Goal: Task Accomplishment & Management: Manage account settings

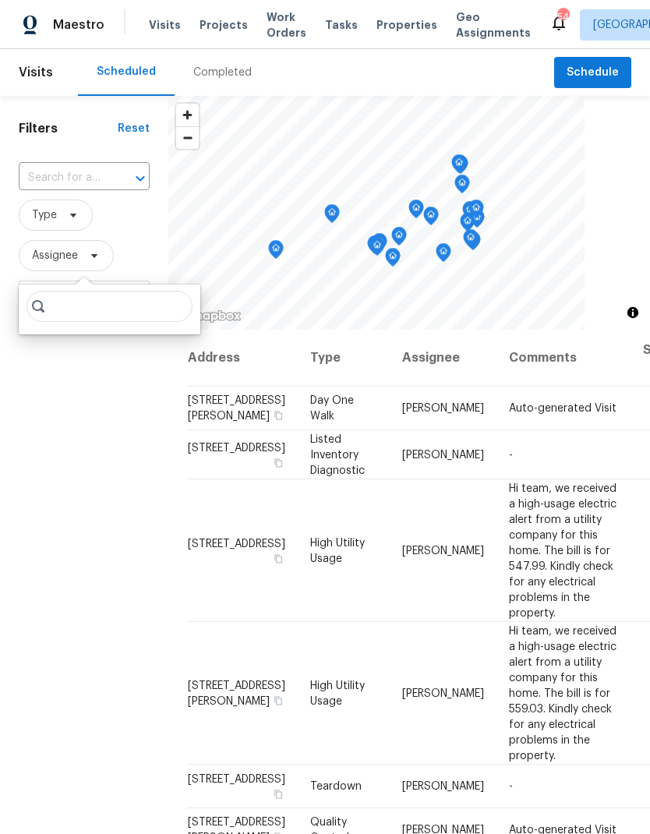
click at [97, 457] on div "Filters Reset ​ Type Assignee Scheduled Date" at bounding box center [84, 546] width 168 height 901
click at [62, 219] on span at bounding box center [70, 215] width 17 height 12
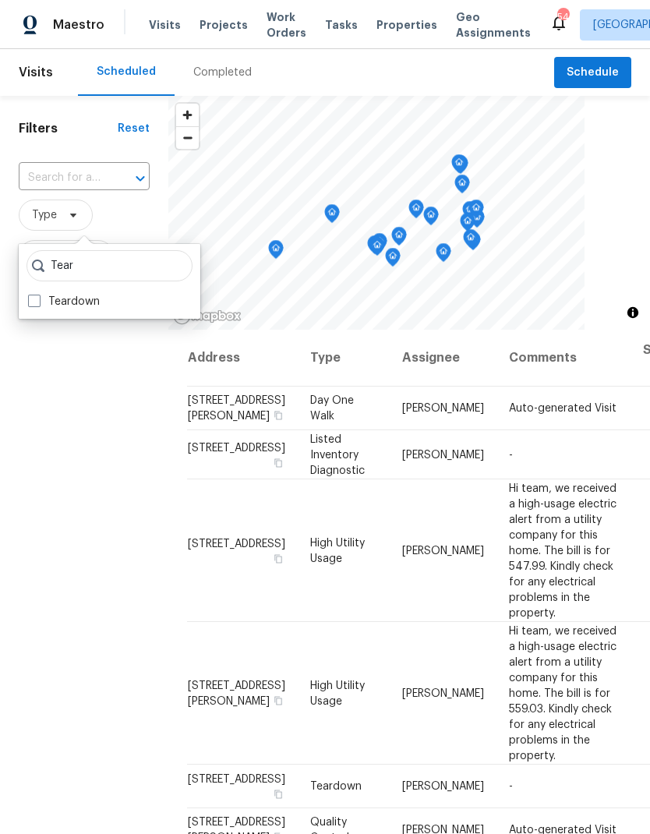
type input "Tear"
click at [39, 288] on div "Tear Teardown" at bounding box center [110, 281] width 182 height 75
click at [39, 308] on label "Teardown" at bounding box center [64, 302] width 72 height 16
click at [38, 304] on input "Teardown" at bounding box center [33, 299] width 10 height 10
checkbox input "true"
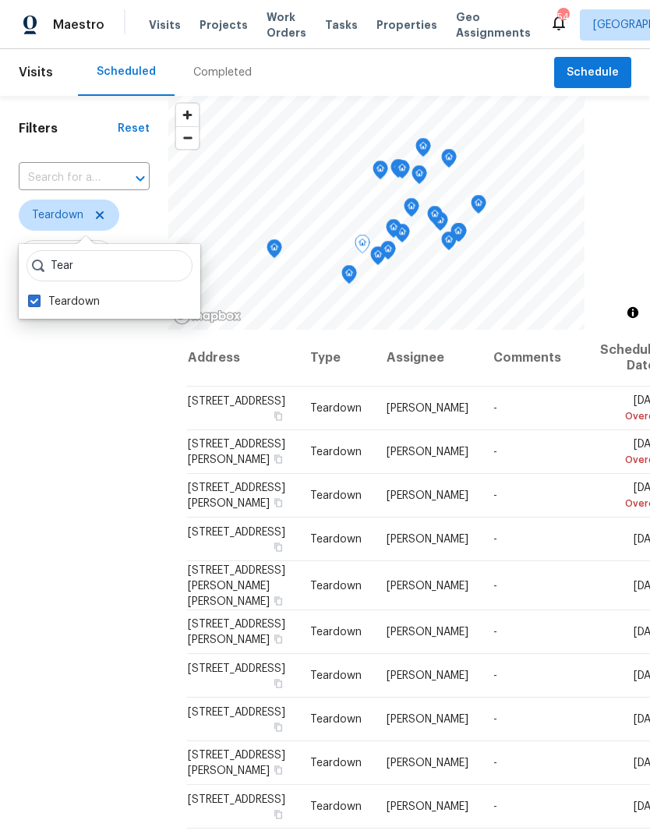
click at [0, 0] on icon at bounding box center [0, 0] width 0 height 0
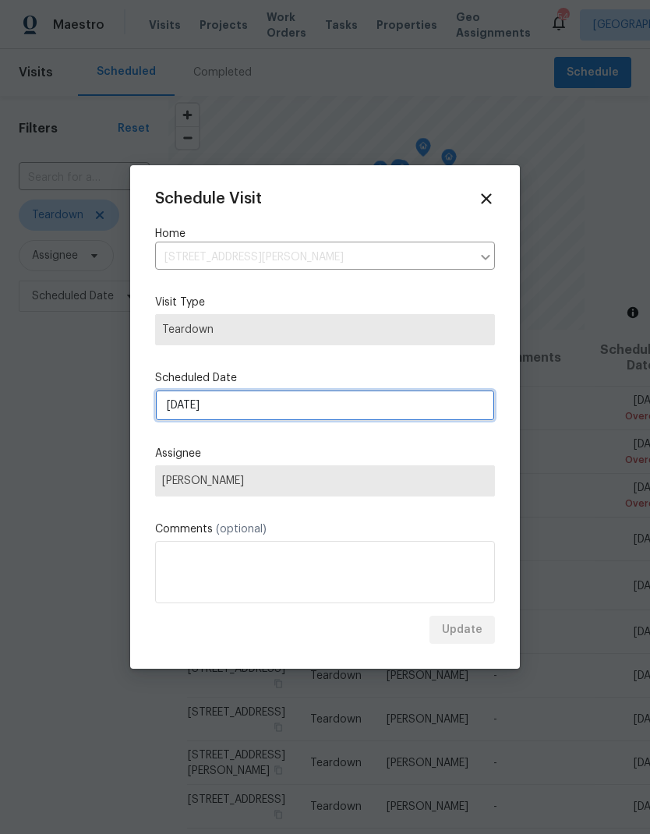
click at [320, 401] on input "[DATE]" at bounding box center [325, 405] width 340 height 31
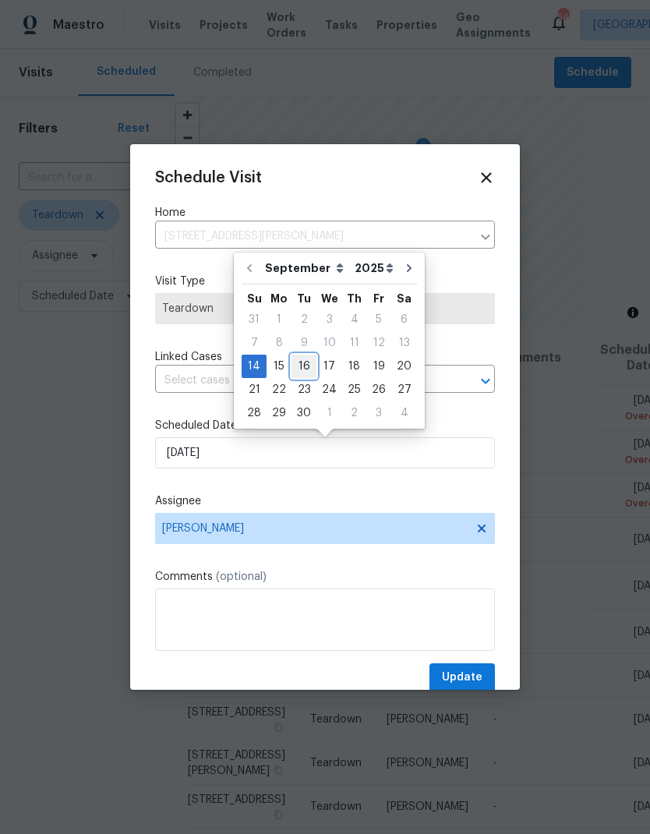
click at [307, 364] on div "16" at bounding box center [304, 366] width 25 height 22
type input "[DATE]"
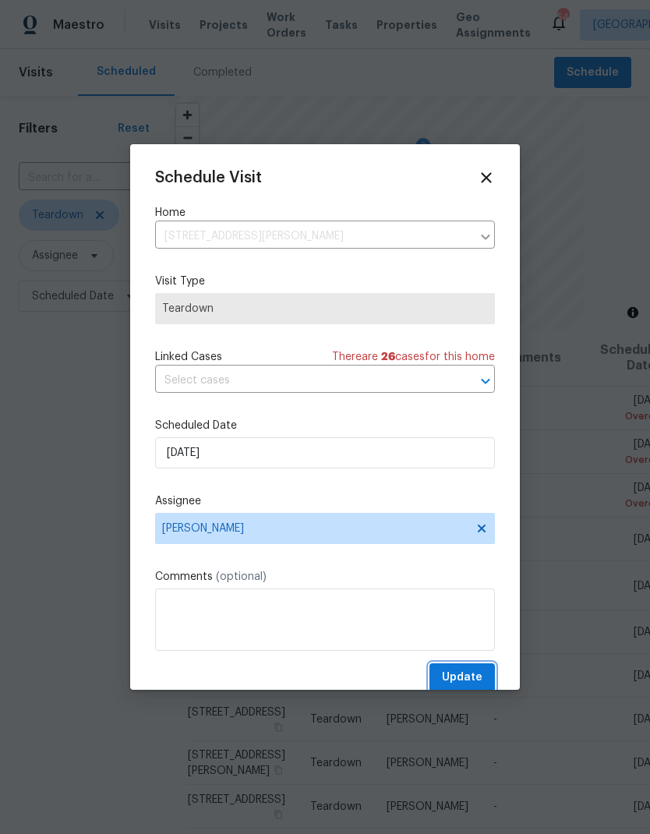
click at [462, 678] on span "Update" at bounding box center [462, 677] width 41 height 19
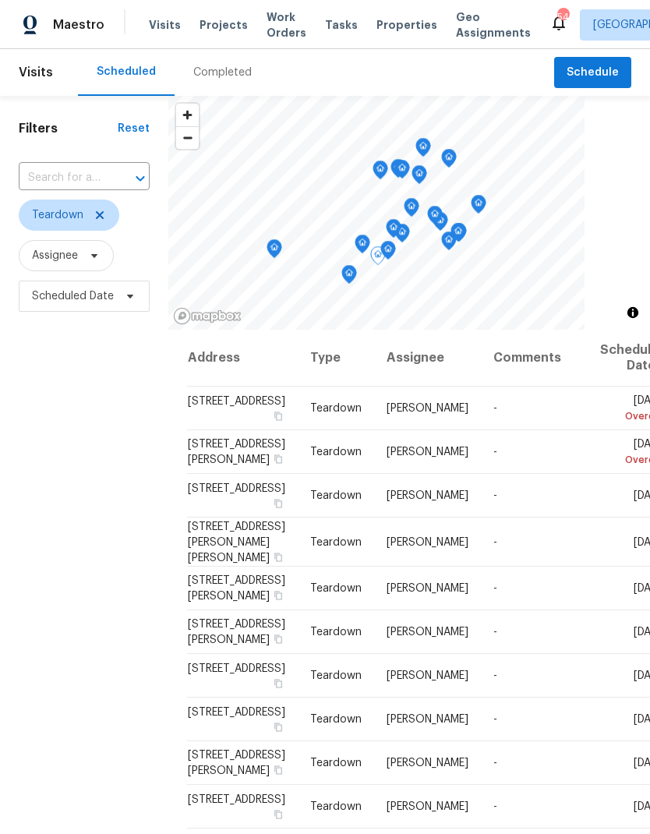
click at [0, 0] on icon at bounding box center [0, 0] width 0 height 0
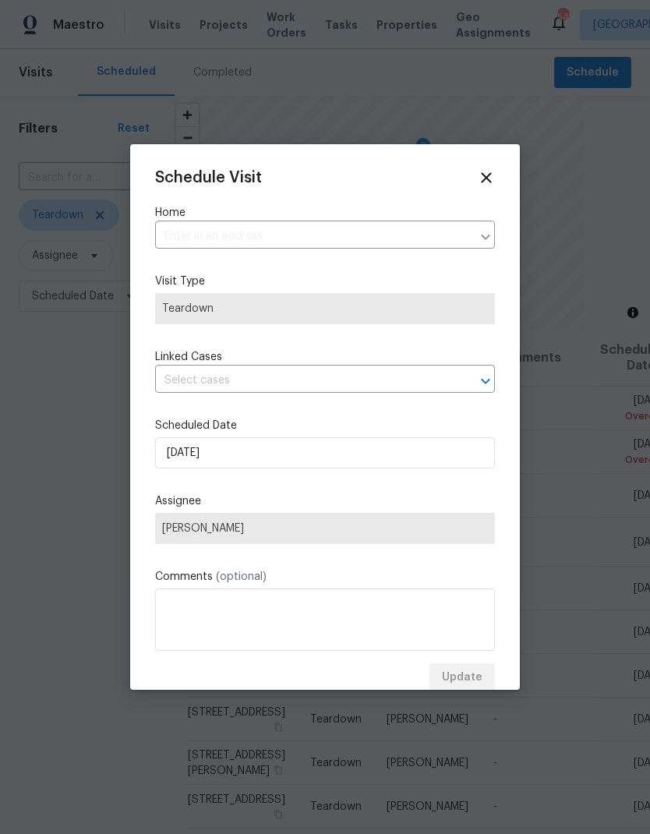
type input "[STREET_ADDRESS]"
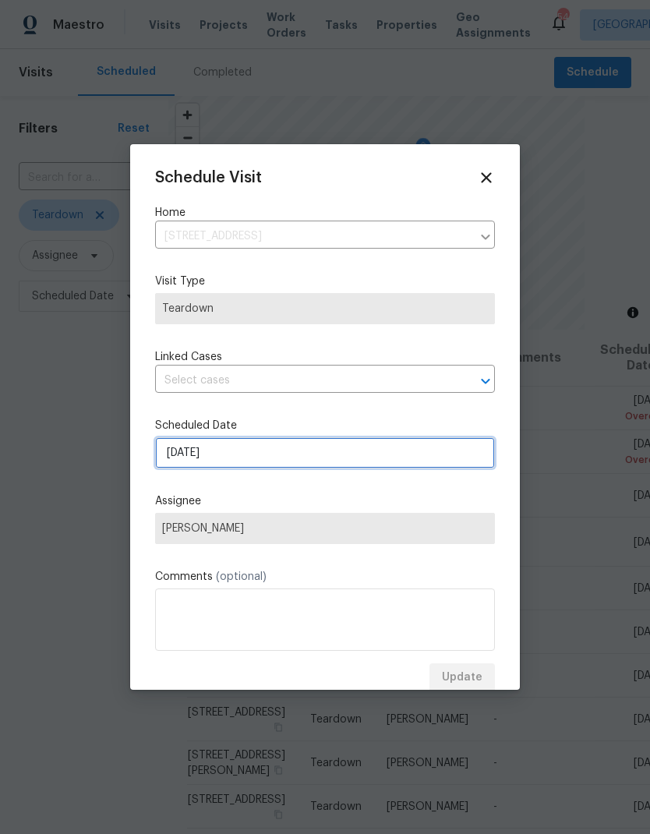
click at [391, 454] on input "[DATE]" at bounding box center [325, 452] width 340 height 31
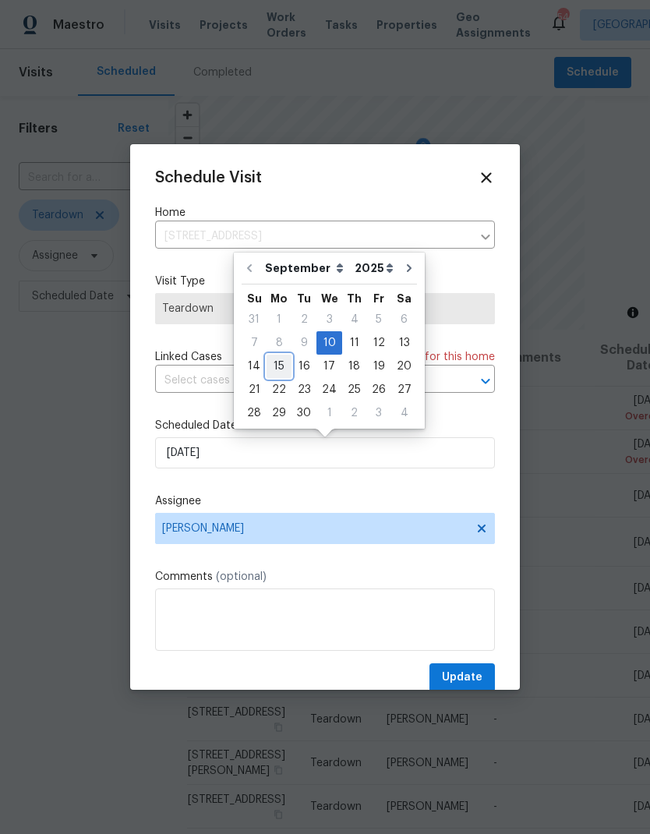
click at [281, 368] on div "15" at bounding box center [279, 366] width 25 height 22
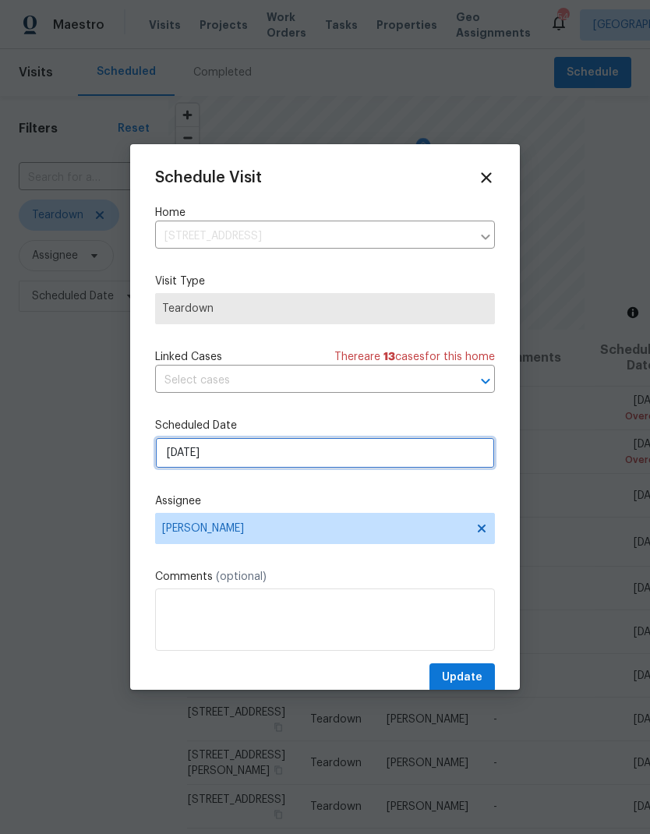
click at [321, 447] on input "[DATE]" at bounding box center [325, 452] width 340 height 31
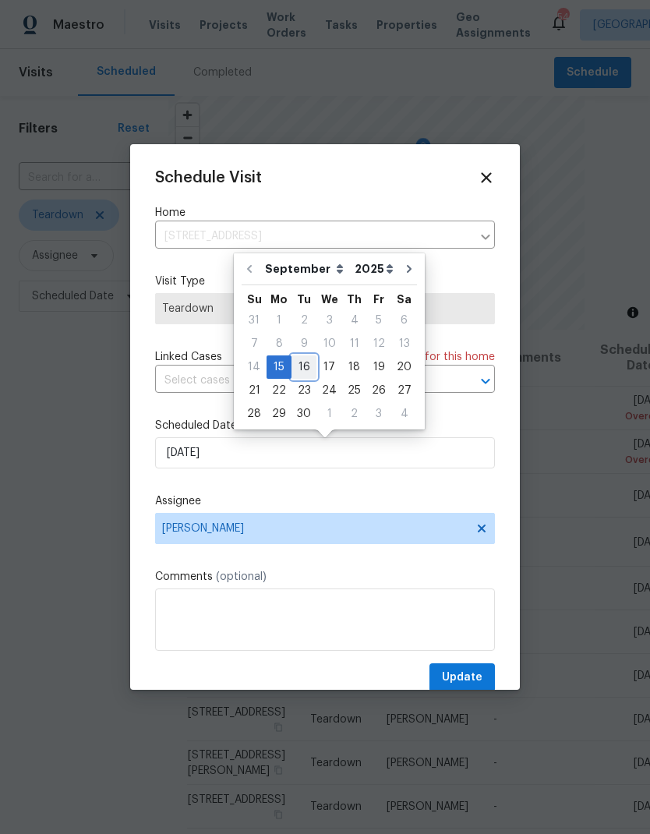
click at [306, 362] on div "16" at bounding box center [304, 367] width 25 height 22
type input "[DATE]"
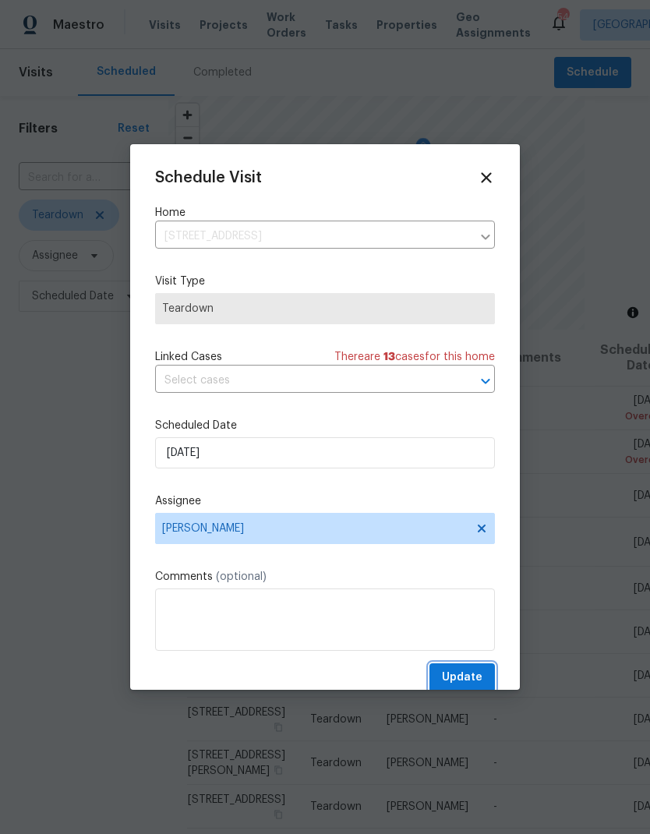
click at [465, 681] on span "Update" at bounding box center [462, 677] width 41 height 19
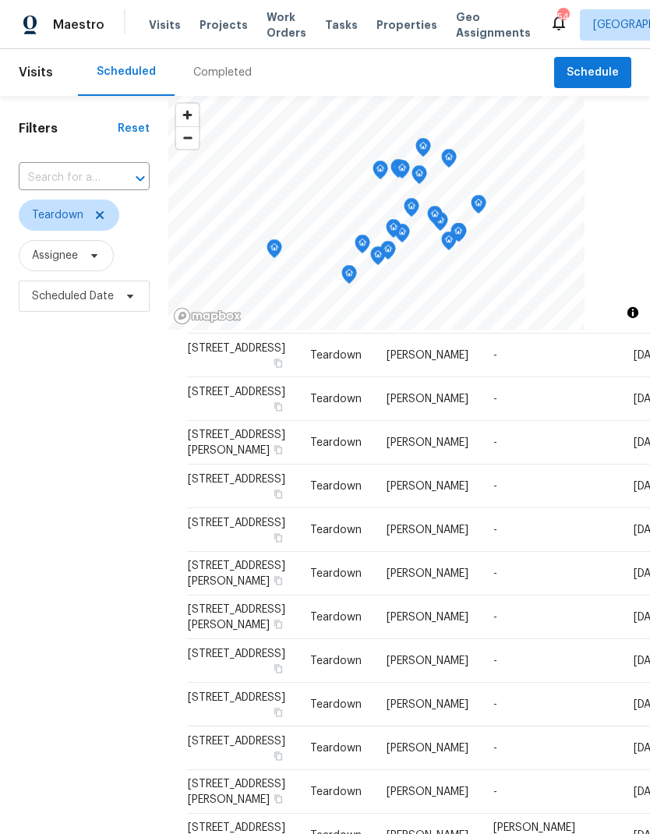
scroll to position [352, 0]
click at [0, 0] on icon at bounding box center [0, 0] width 0 height 0
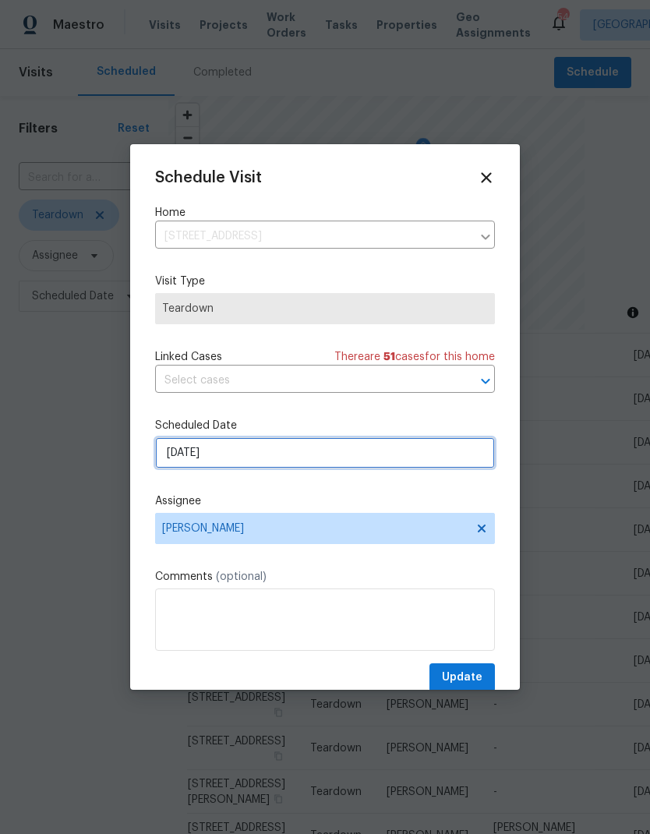
click at [299, 461] on input "[DATE]" at bounding box center [325, 452] width 340 height 31
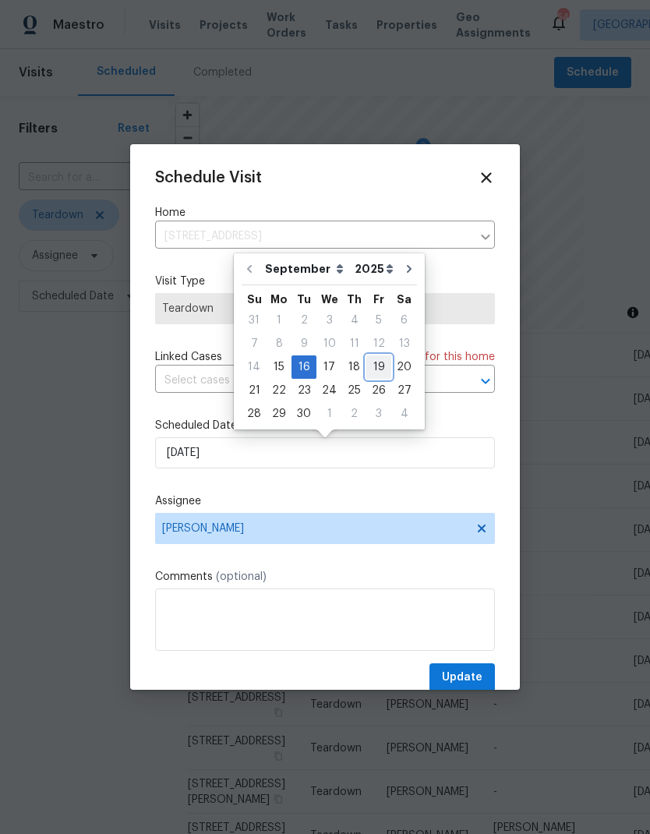
click at [373, 364] on div "19" at bounding box center [378, 367] width 25 height 22
type input "[DATE]"
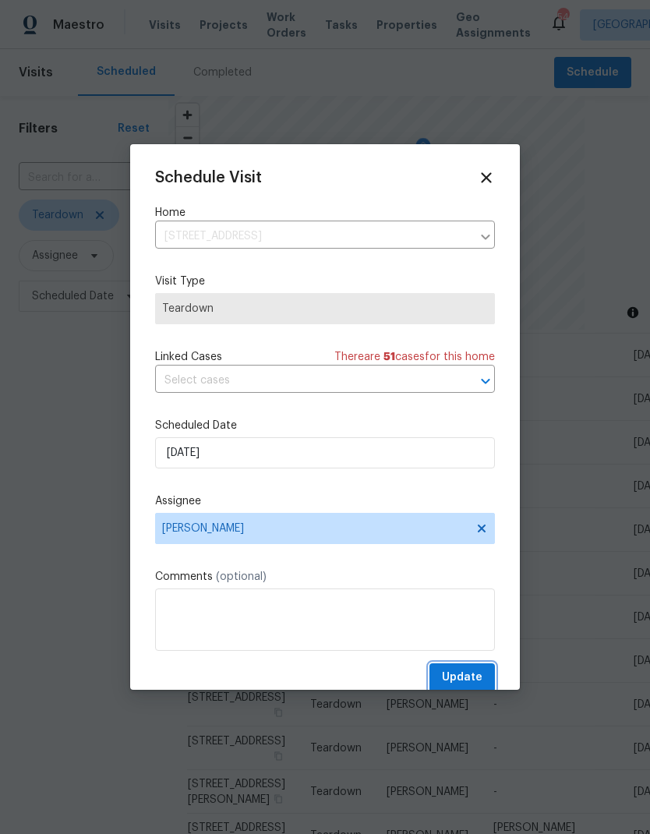
click at [467, 677] on span "Update" at bounding box center [462, 677] width 41 height 19
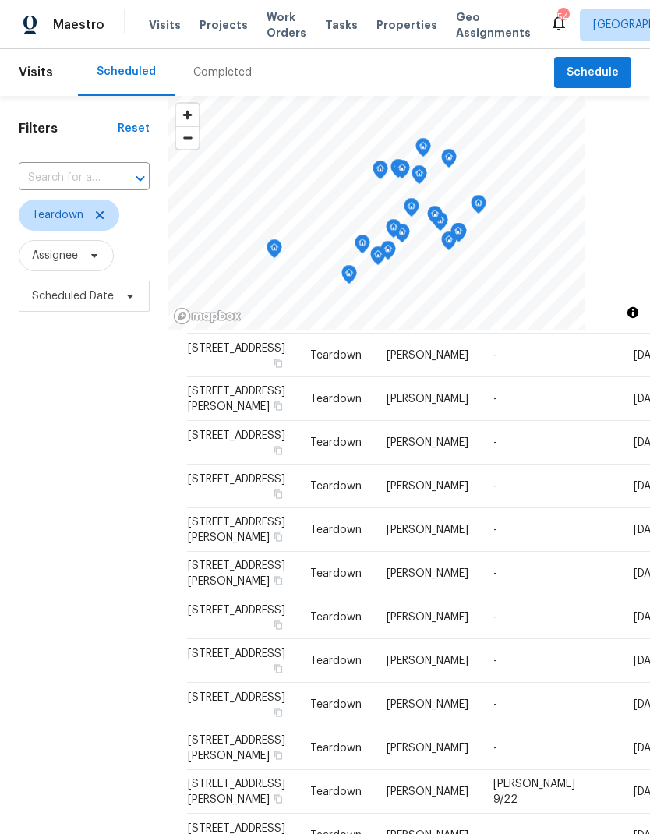
scroll to position [654, 0]
click at [0, 0] on icon at bounding box center [0, 0] width 0 height 0
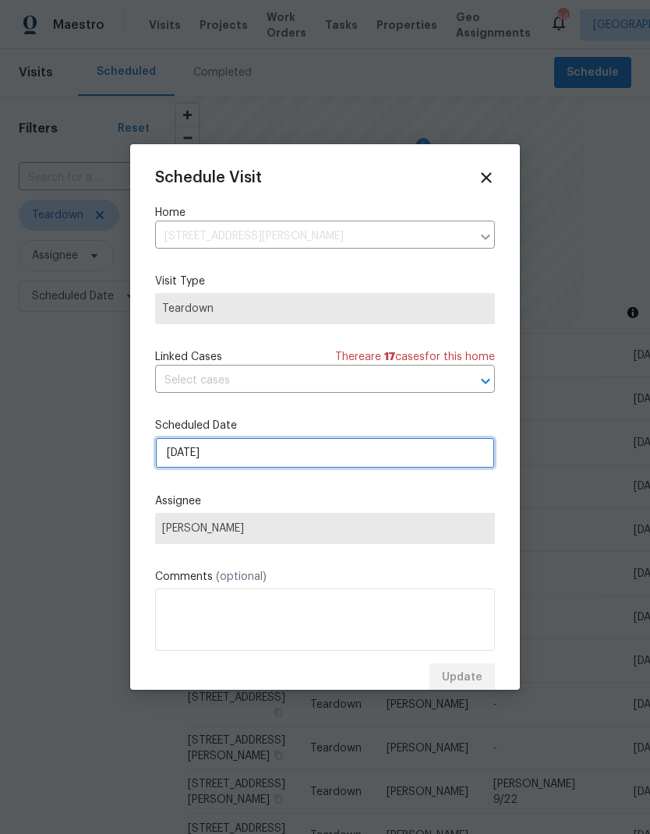
click at [334, 444] on input "[DATE]" at bounding box center [325, 452] width 340 height 31
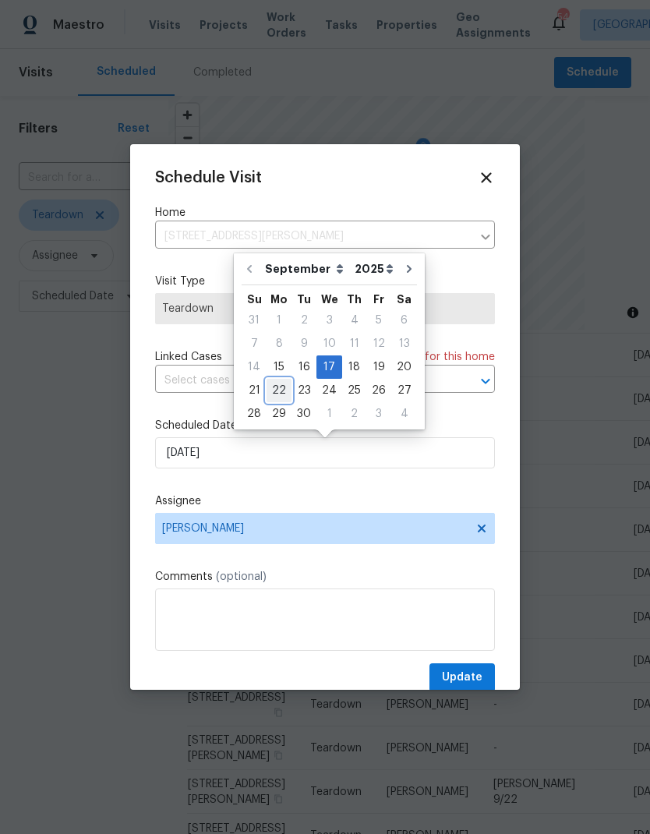
click at [279, 389] on div "22" at bounding box center [279, 391] width 25 height 22
type input "[DATE]"
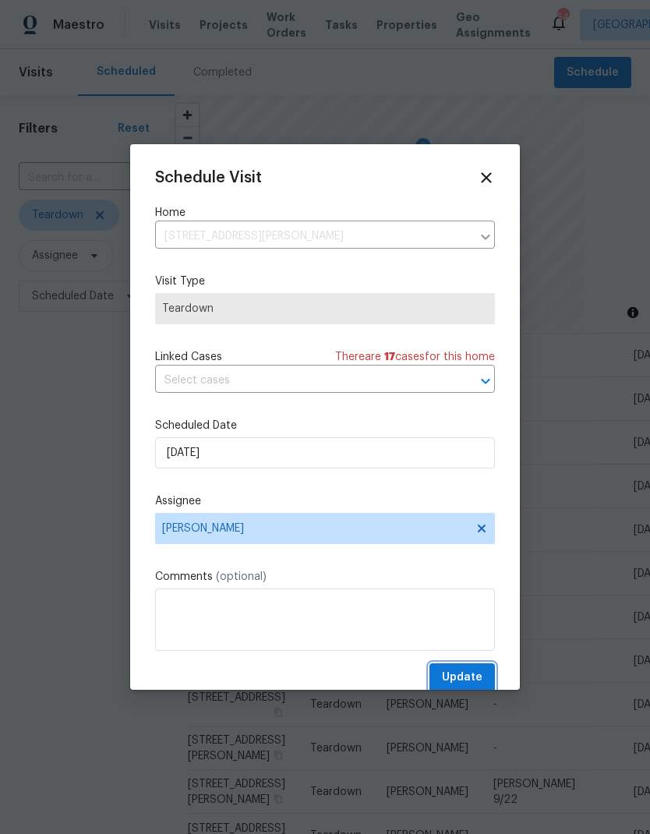
click at [476, 680] on span "Update" at bounding box center [462, 677] width 41 height 19
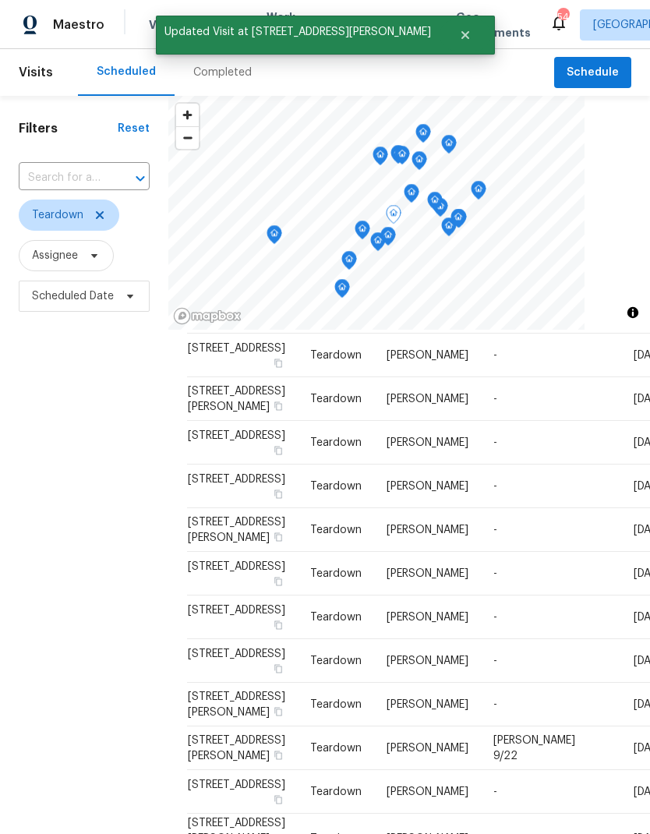
click at [0, 0] on icon at bounding box center [0, 0] width 0 height 0
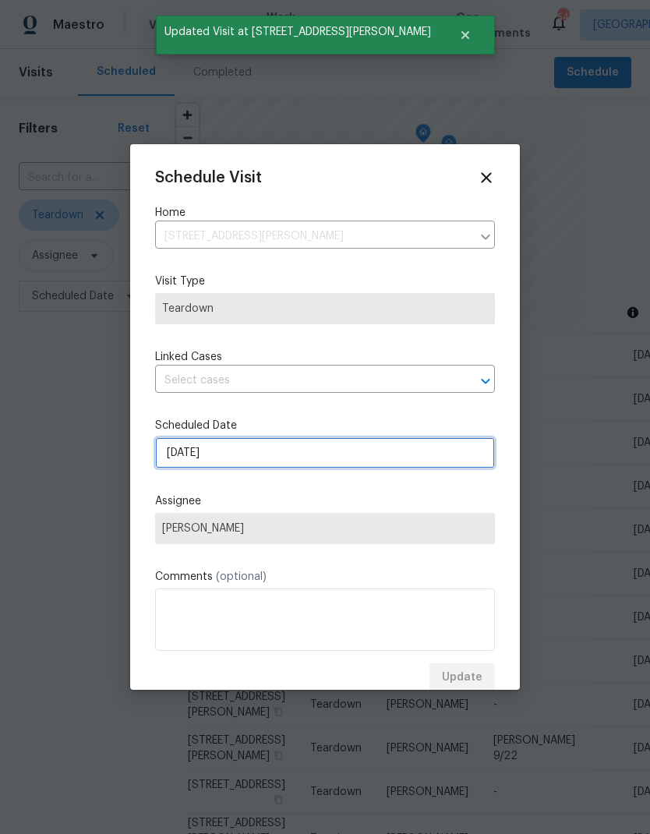
click at [351, 456] on input "[DATE]" at bounding box center [325, 452] width 340 height 31
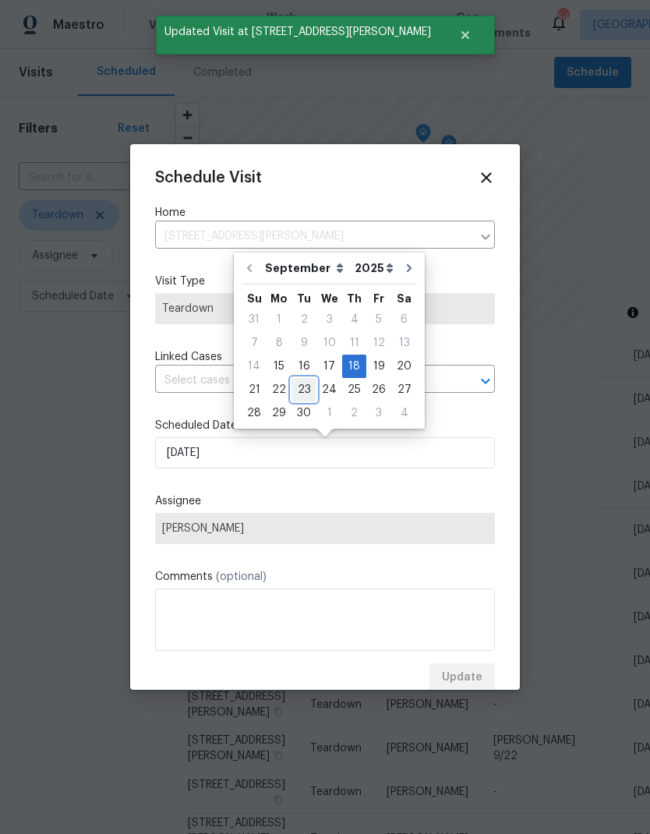
click at [306, 383] on div "23" at bounding box center [304, 390] width 25 height 22
type input "[DATE]"
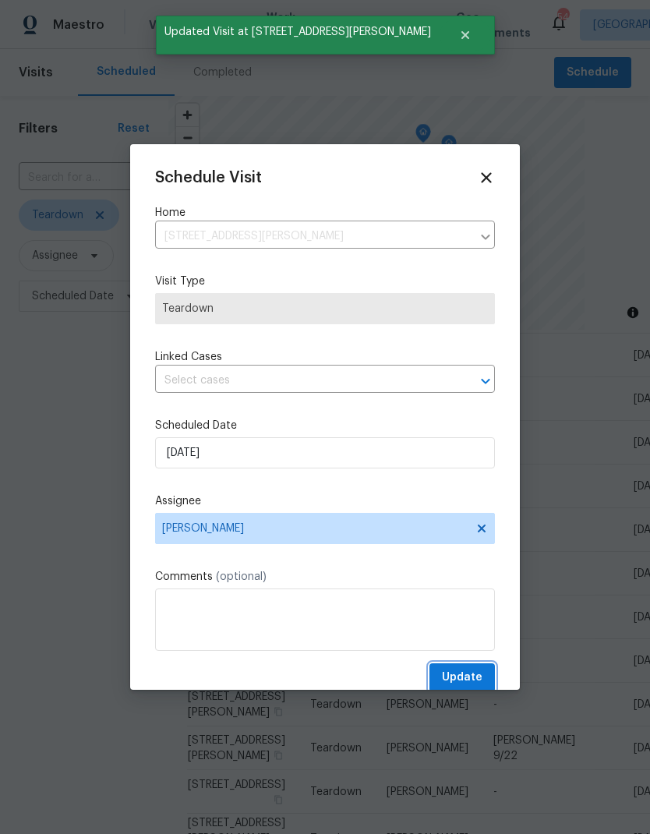
click at [467, 682] on span "Update" at bounding box center [462, 677] width 41 height 19
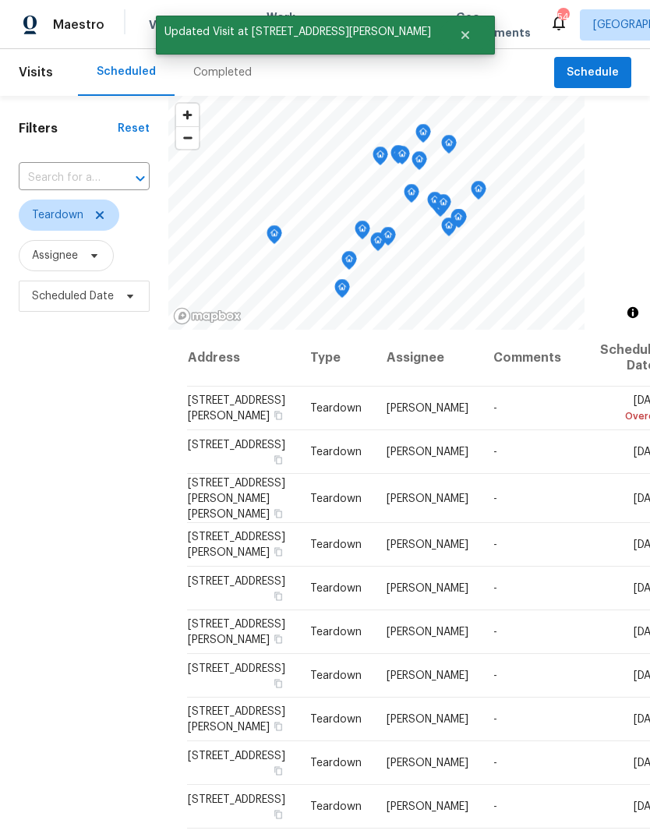
scroll to position [0, 0]
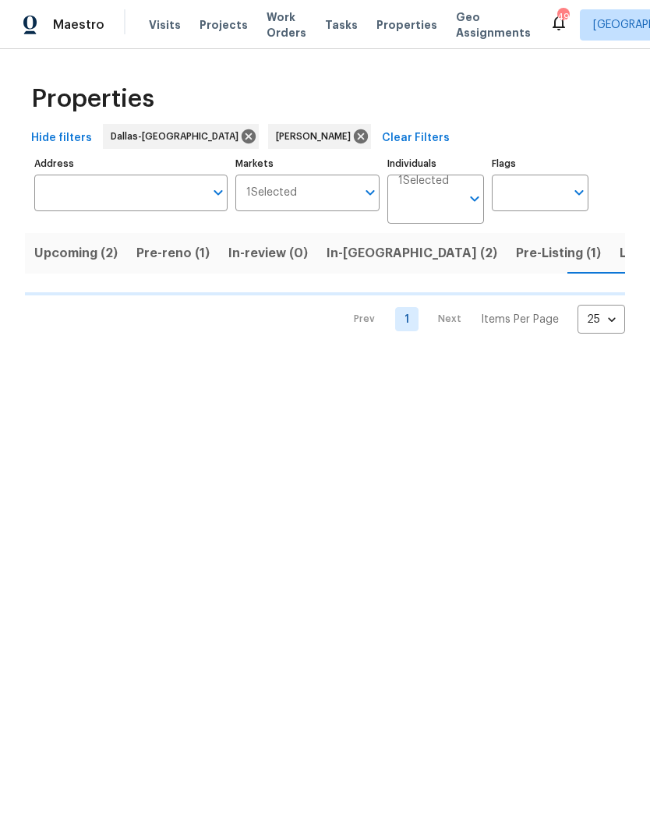
scroll to position [0, 19]
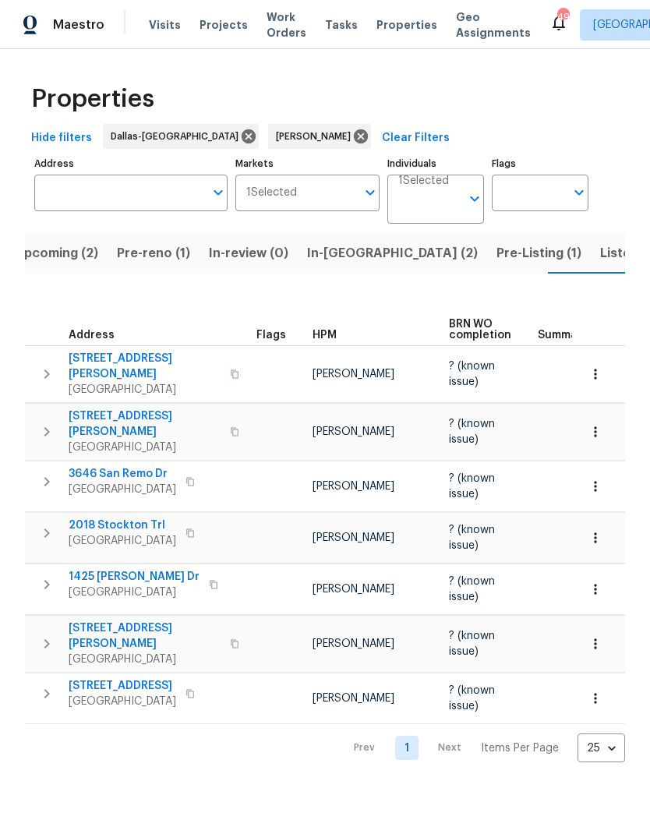
click at [596, 691] on icon "button" at bounding box center [596, 699] width 16 height 16
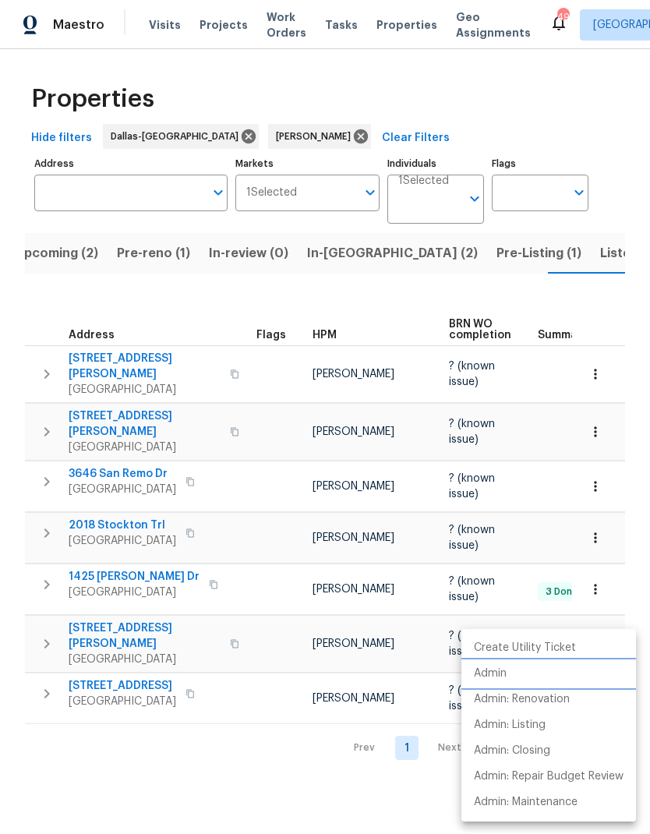
click at [508, 675] on li "Admin" at bounding box center [548, 674] width 175 height 26
click at [592, 479] on div at bounding box center [325, 417] width 650 height 834
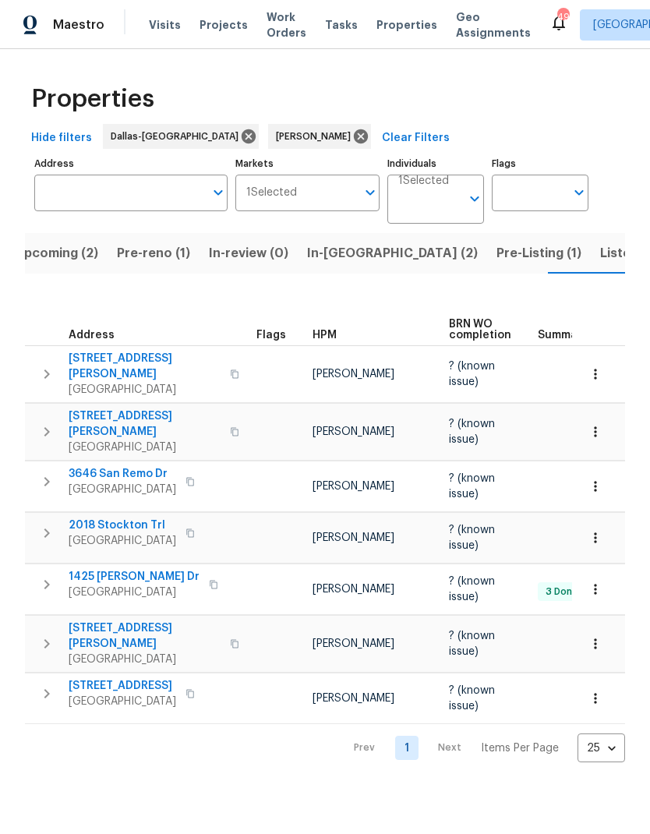
click at [599, 479] on icon "button" at bounding box center [596, 487] width 16 height 16
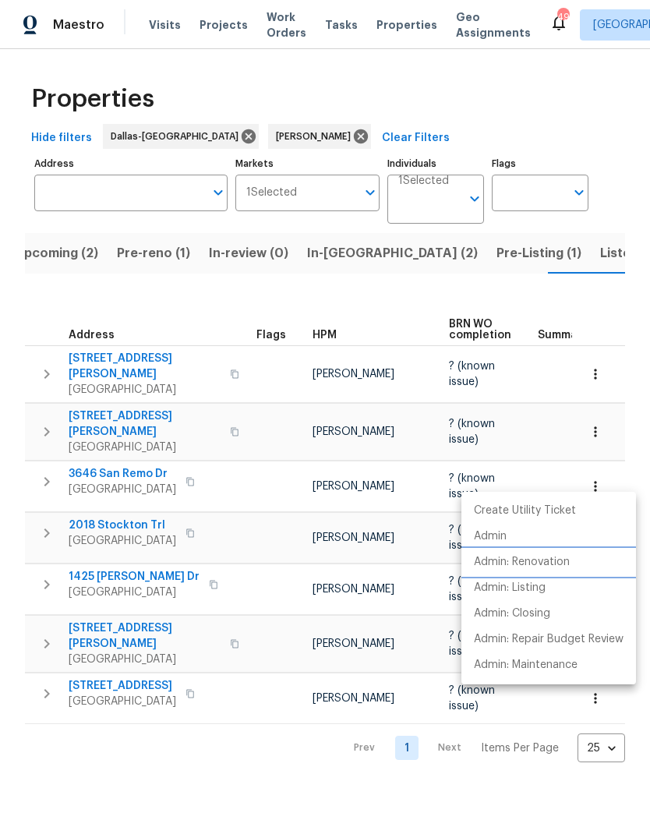
click at [552, 564] on p "Admin: Renovation" at bounding box center [522, 562] width 96 height 16
click at [288, 733] on div at bounding box center [325, 417] width 650 height 834
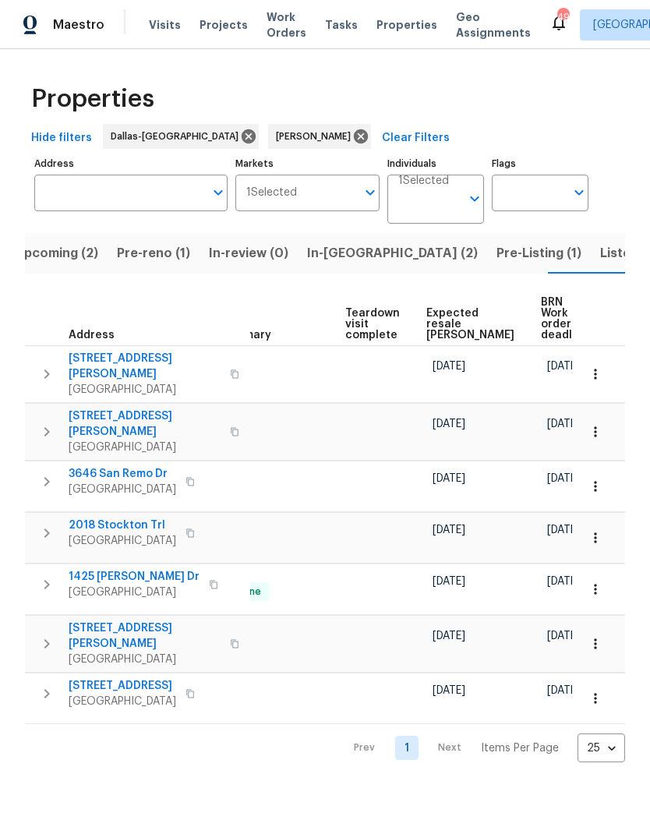
click at [428, 699] on td "09/16/25" at bounding box center [451, 698] width 51 height 41
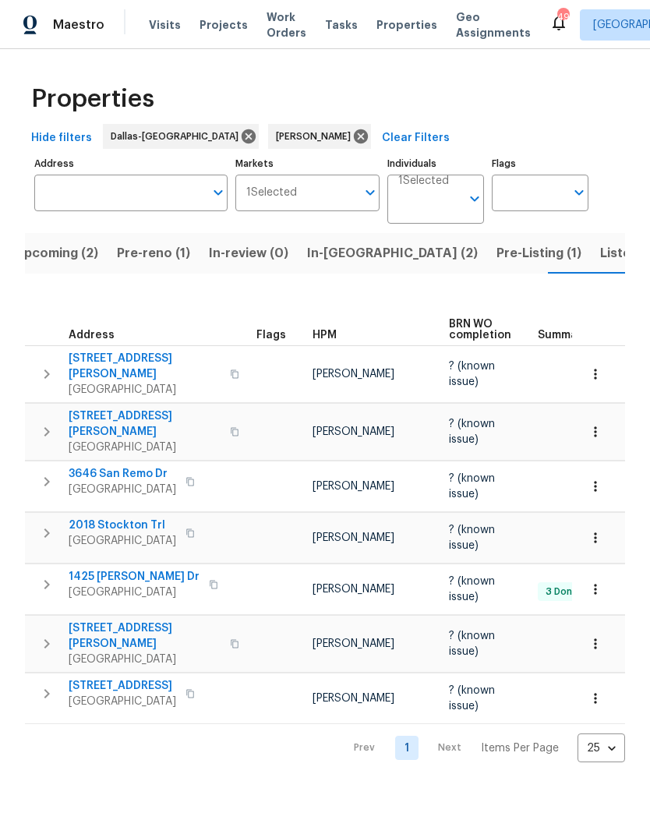
scroll to position [0, 0]
click at [139, 260] on span "Pre-reno (1)" at bounding box center [153, 253] width 73 height 22
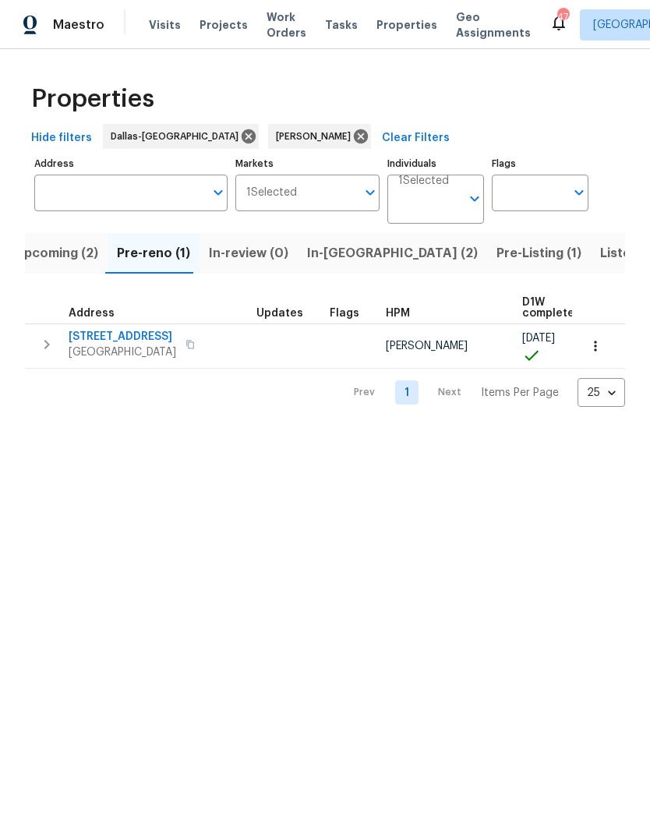
click at [595, 345] on icon "button" at bounding box center [596, 346] width 16 height 16
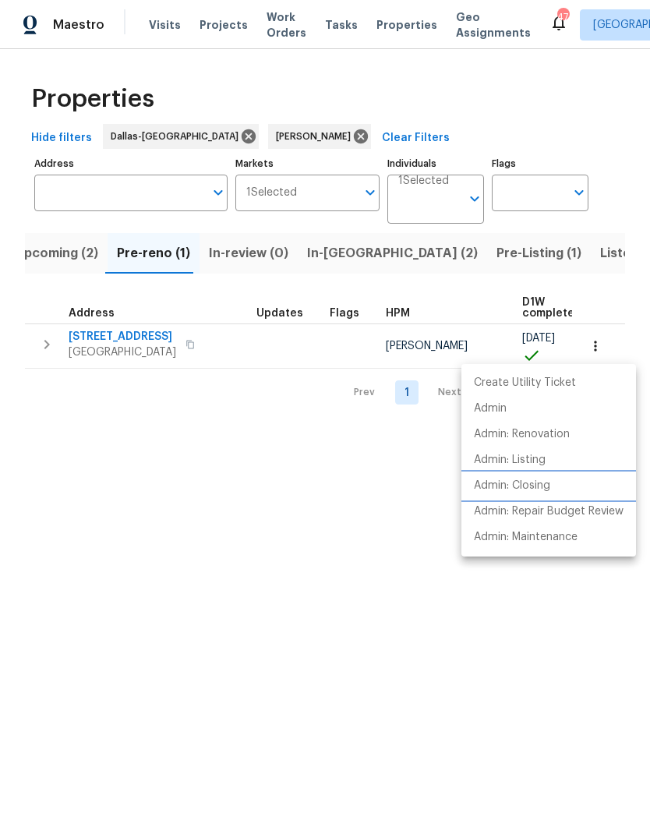
click at [539, 483] on p "Admin: Closing" at bounding box center [512, 486] width 76 height 16
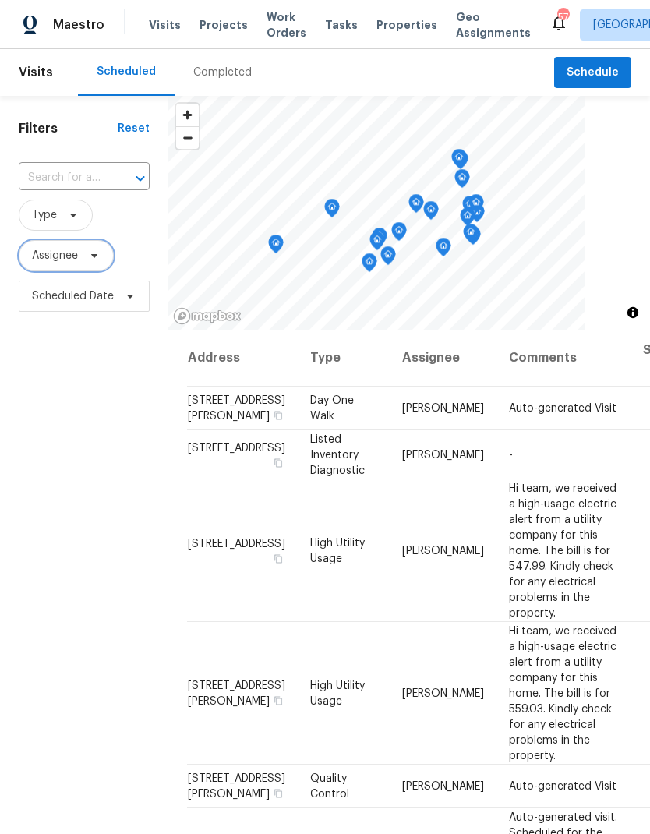
click at [97, 258] on icon at bounding box center [94, 255] width 12 height 12
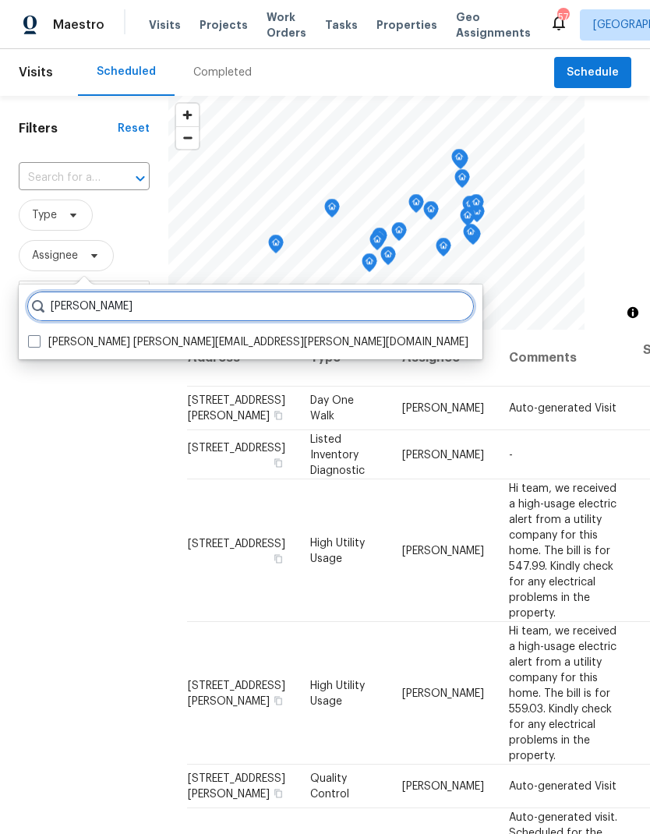
type input "Todd jorgenson"
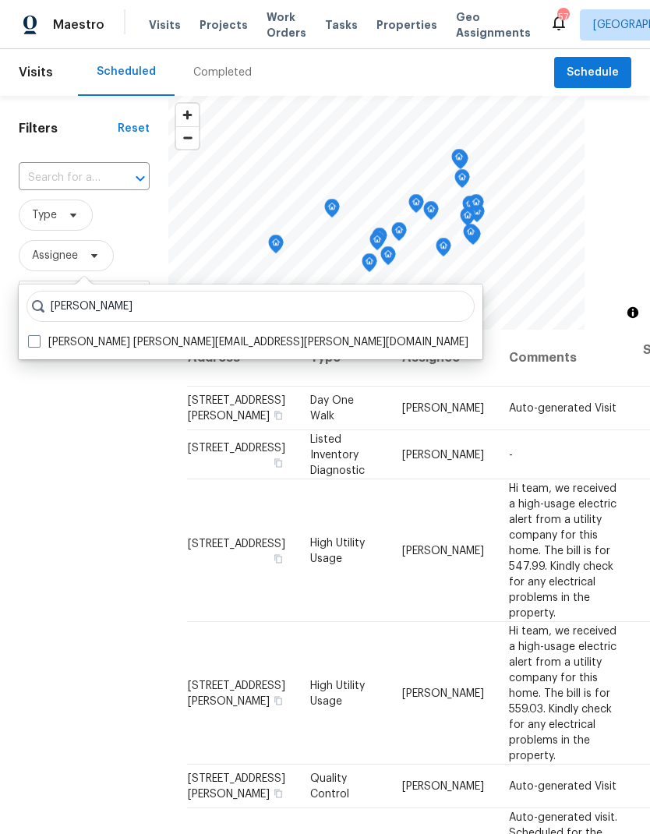
click at [41, 336] on label "Todd Jorgenson todd.jorgenson@opendoor.com" at bounding box center [248, 342] width 440 height 16
click at [38, 336] on input "Todd Jorgenson todd.jorgenson@opendoor.com" at bounding box center [33, 339] width 10 height 10
checkbox input "true"
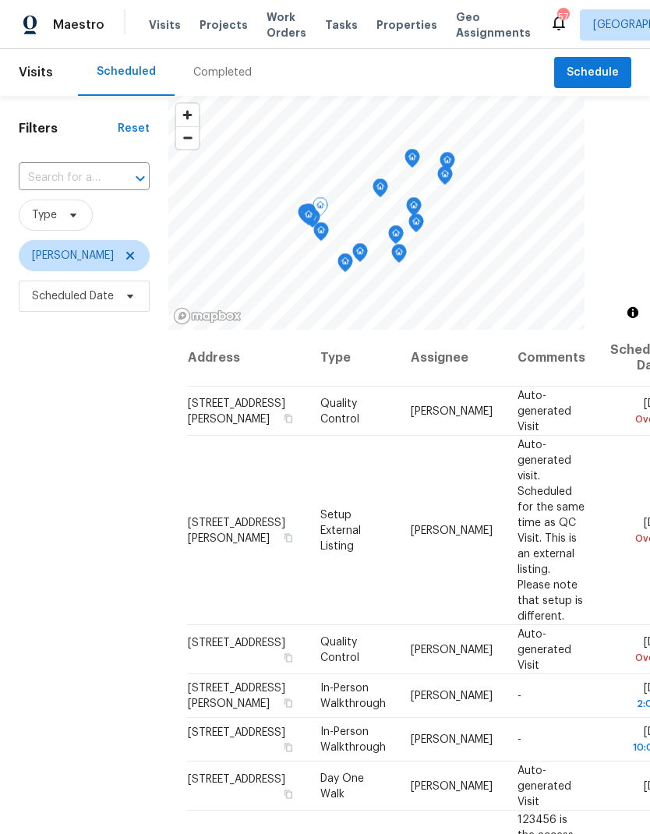
click at [0, 0] on span at bounding box center [0, 0] width 0 height 0
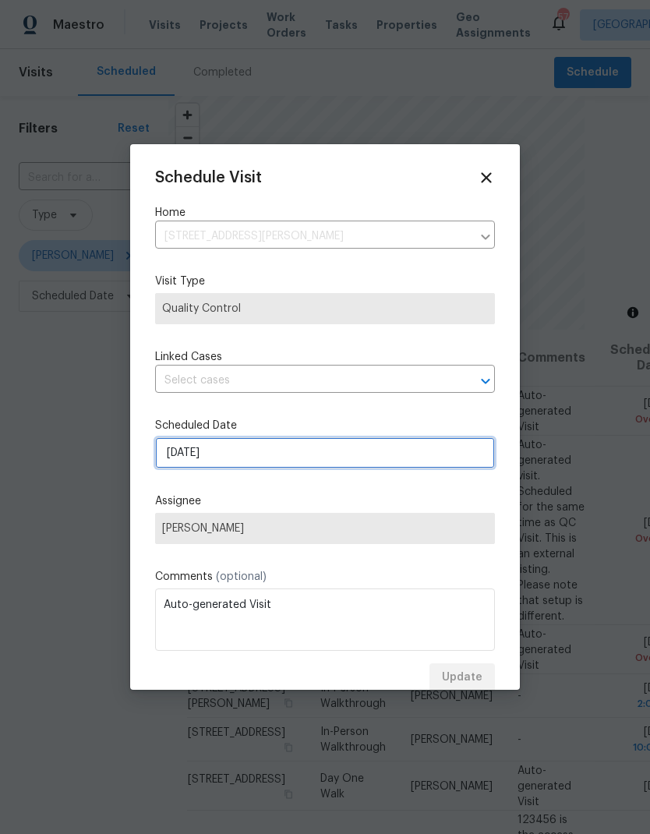
click at [338, 456] on input "9/11/2025" at bounding box center [325, 452] width 340 height 31
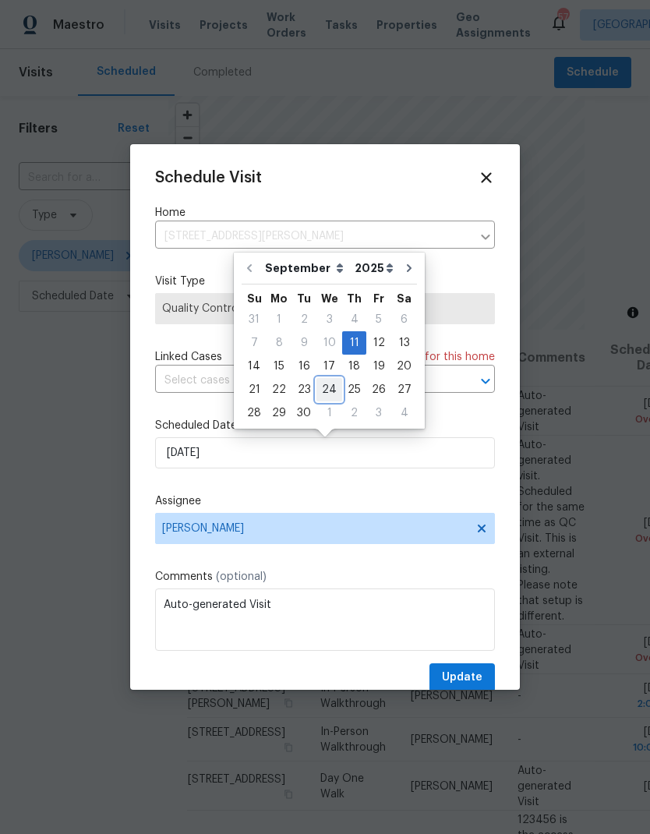
click at [327, 388] on div "24" at bounding box center [329, 390] width 26 height 22
type input "9/24/2025"
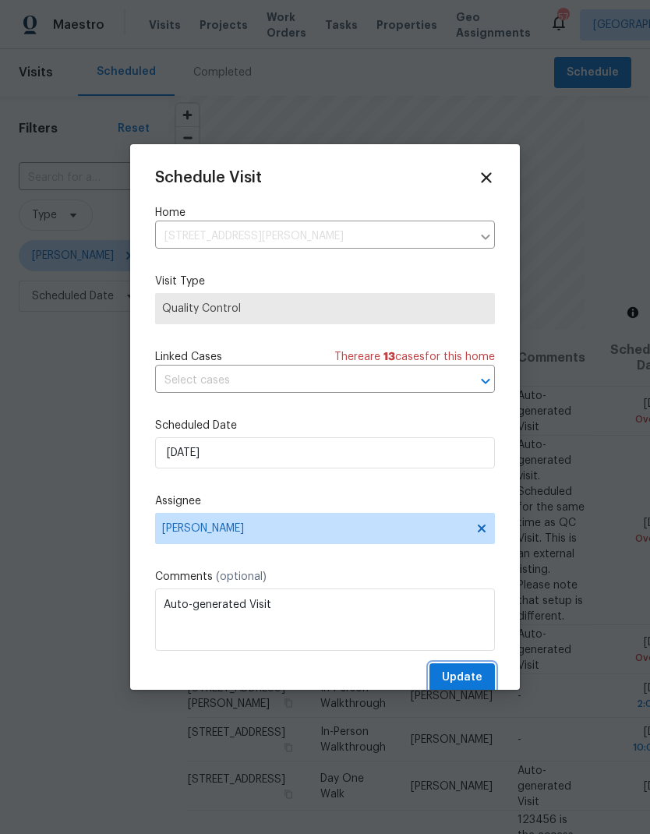
click at [459, 688] on span "Update" at bounding box center [462, 677] width 41 height 19
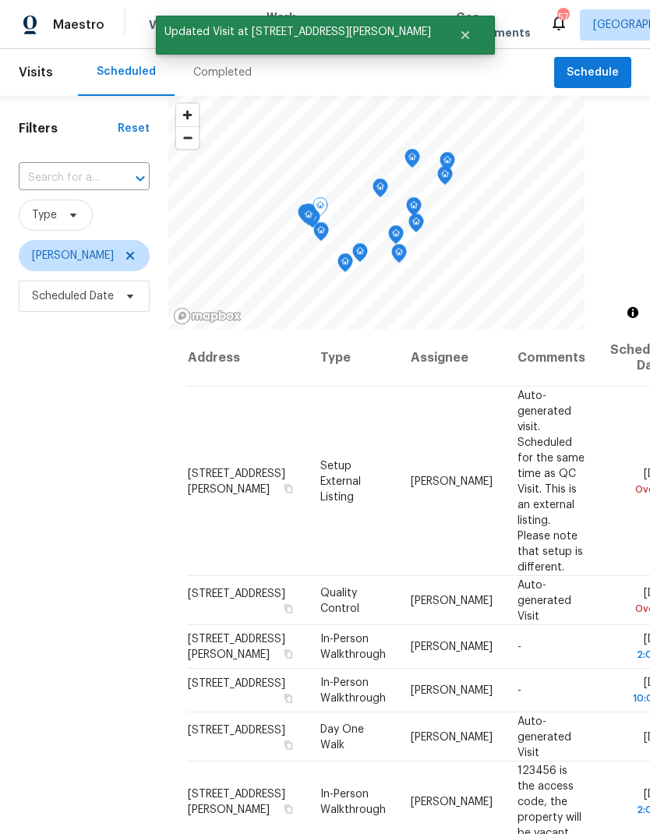
click at [0, 0] on icon at bounding box center [0, 0] width 0 height 0
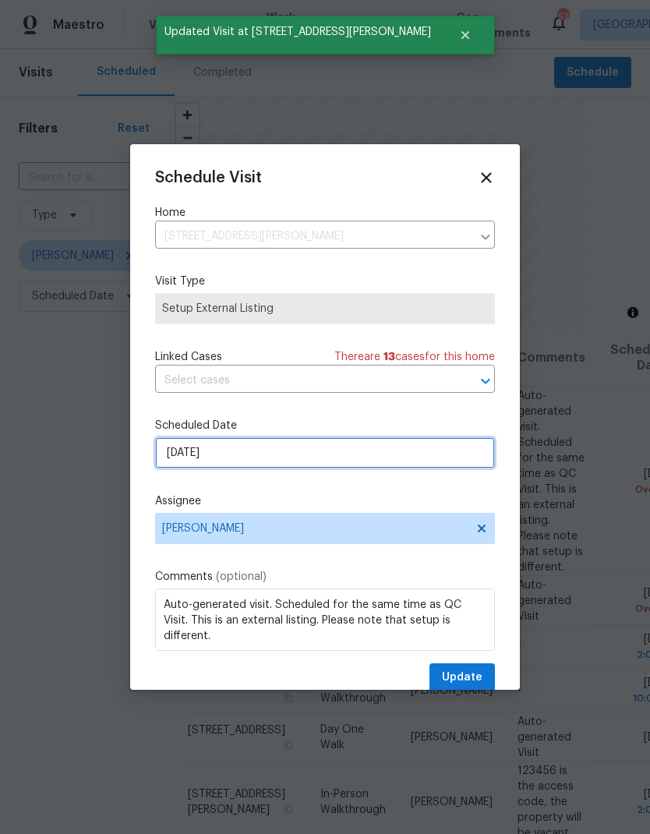
click at [383, 461] on input "9/11/2025" at bounding box center [325, 452] width 340 height 31
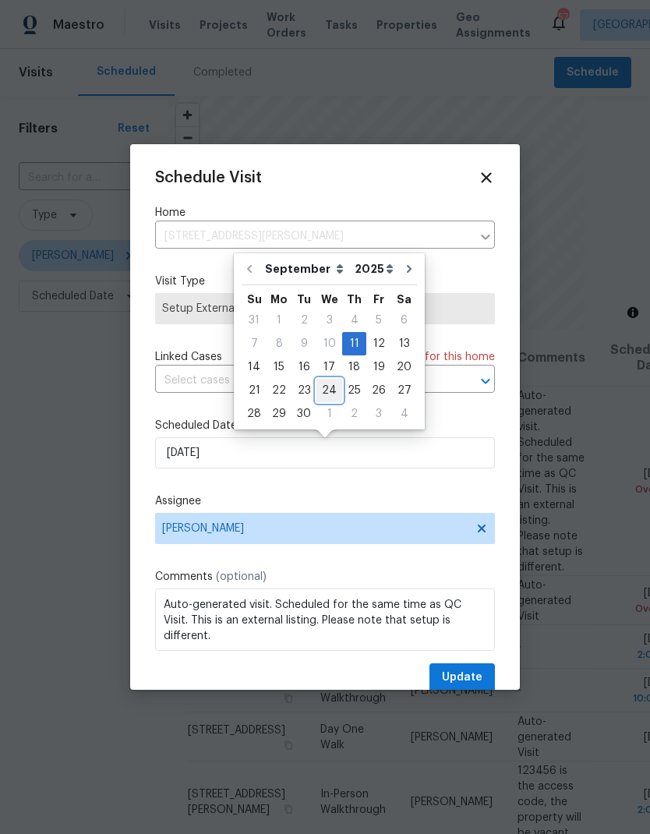
click at [332, 391] on div "24" at bounding box center [329, 391] width 26 height 22
type input "9/24/2025"
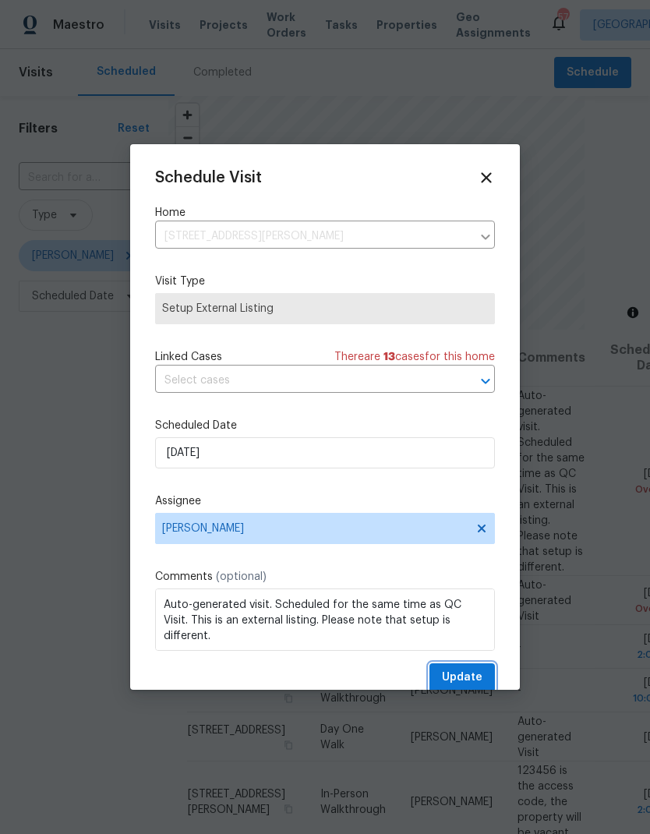
click at [460, 681] on span "Update" at bounding box center [462, 677] width 41 height 19
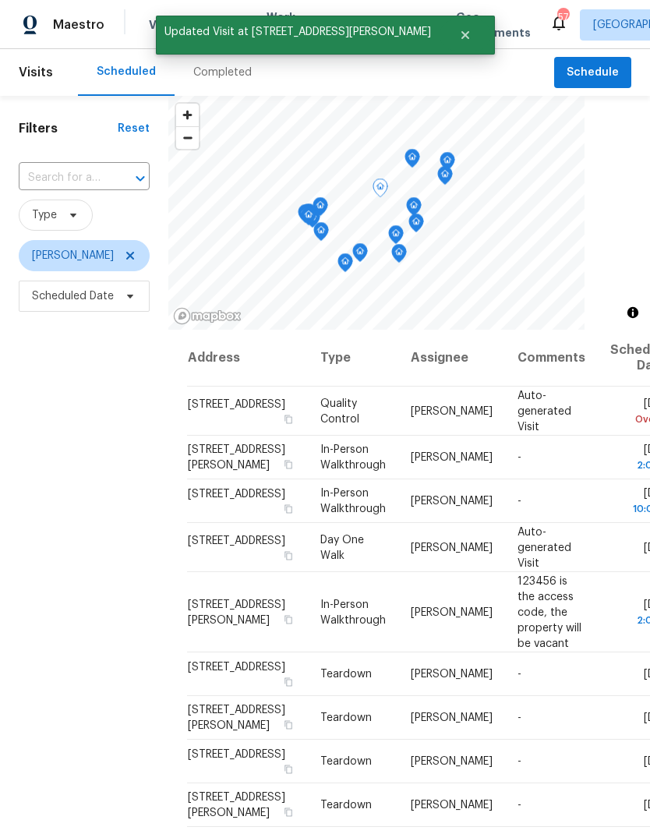
click at [0, 0] on icon at bounding box center [0, 0] width 0 height 0
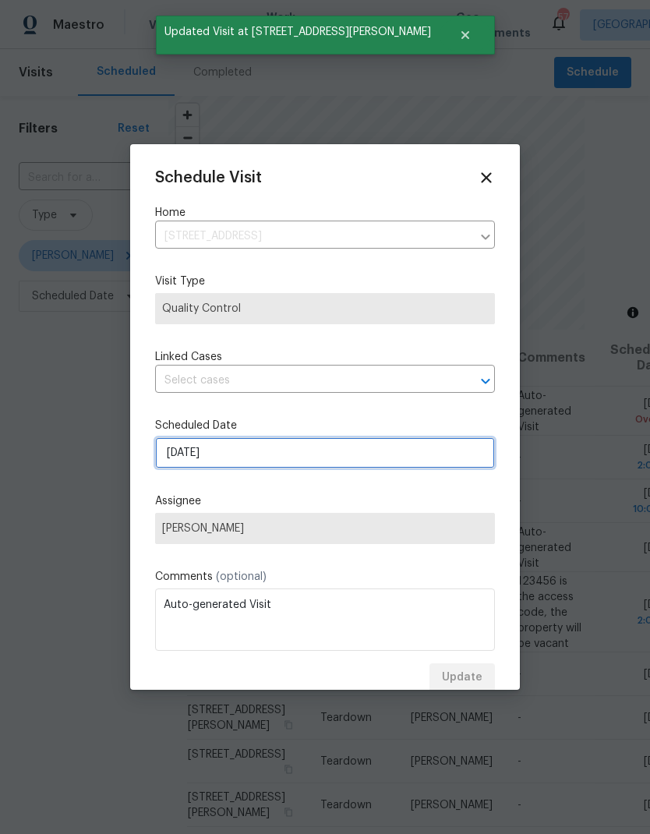
click at [401, 454] on input "9/13/2025" at bounding box center [325, 452] width 340 height 31
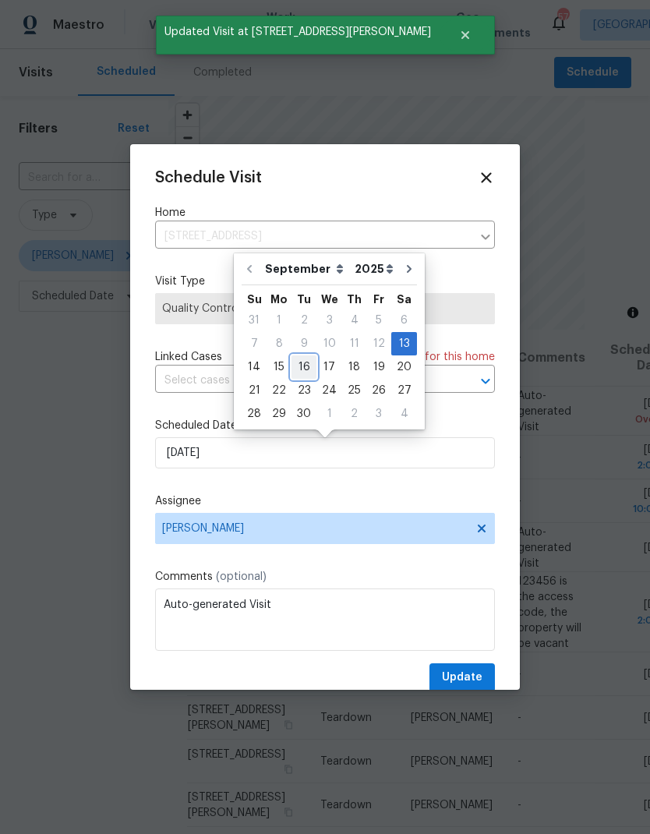
click at [305, 372] on div "16" at bounding box center [304, 367] width 25 height 22
type input "[DATE]"
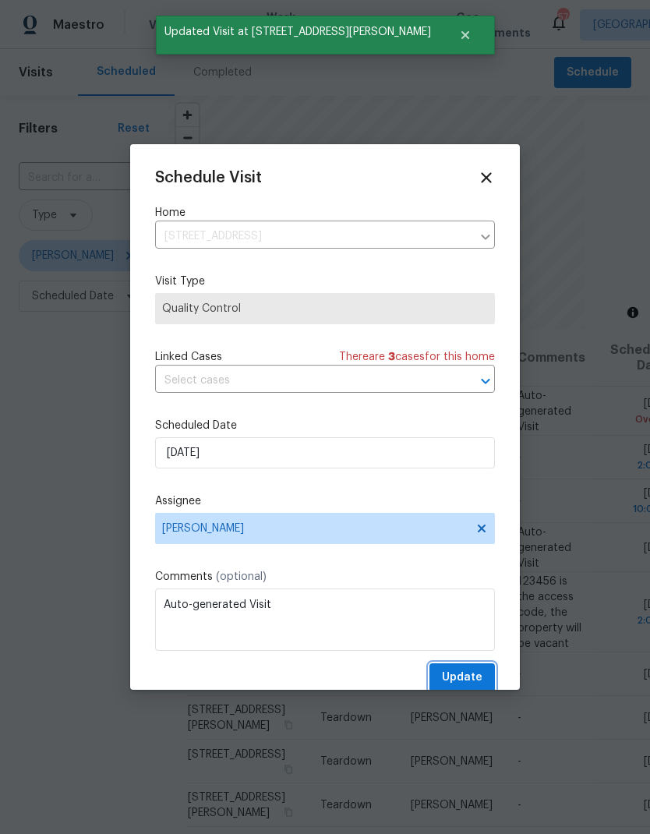
click at [465, 674] on span "Update" at bounding box center [462, 677] width 41 height 19
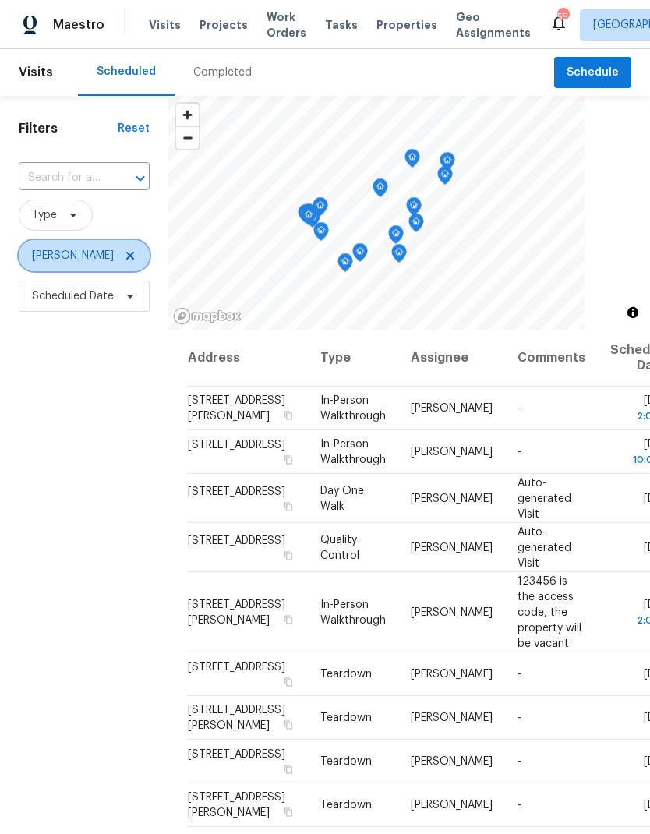
click at [131, 259] on icon at bounding box center [130, 256] width 8 height 8
